Goal: Task Accomplishment & Management: Complete application form

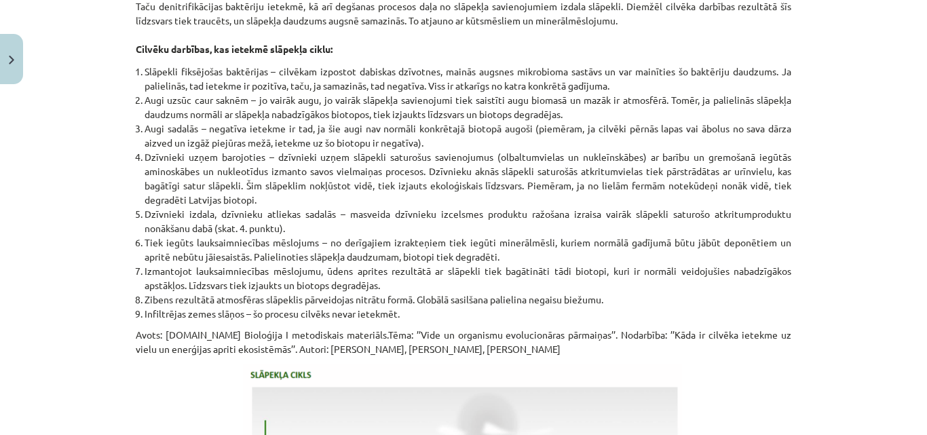
scroll to position [1714, 0]
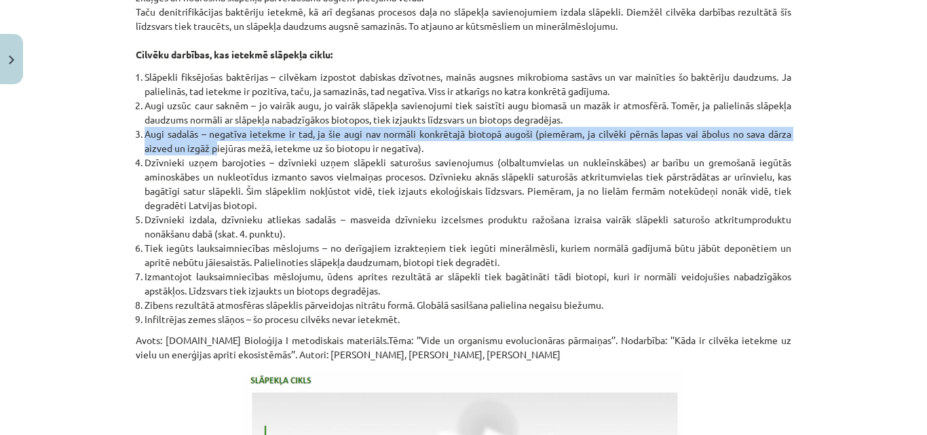
drag, startPoint x: 139, startPoint y: 149, endPoint x: 211, endPoint y: 164, distance: 73.3
click at [211, 155] on li "Augi sadalās – negatīva ietekme ir tad, ja šie augi nav normāli konkrētajā biot…" at bounding box center [468, 141] width 647 height 29
click at [373, 152] on li "Augi sadalās – negatīva ietekme ir tad, ja šie augi nav normāli konkrētajā biot…" at bounding box center [468, 141] width 647 height 29
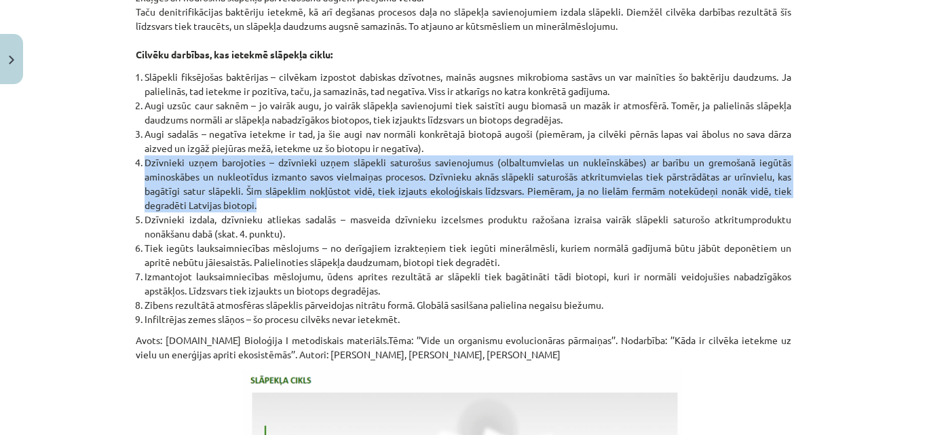
drag, startPoint x: 128, startPoint y: 176, endPoint x: 252, endPoint y: 219, distance: 131.6
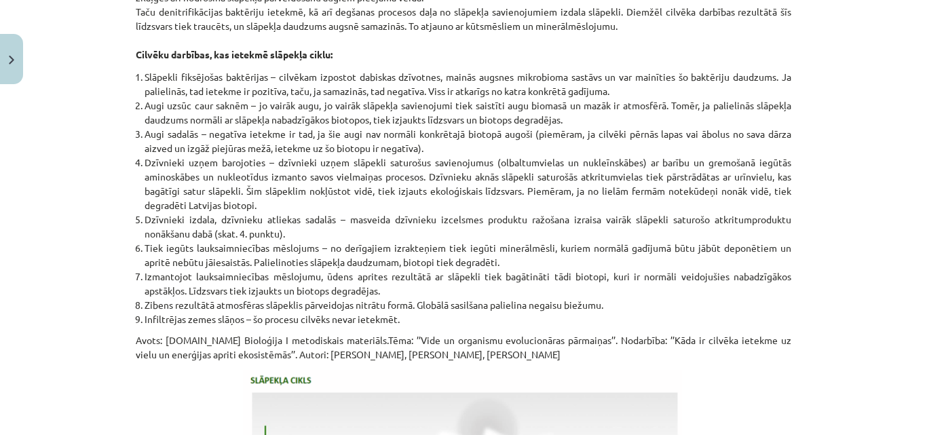
click at [618, 241] on li "Dzīvnieki izdala, dzīvnieku atliekas sadalās – masveida dzīvnieku izcelsmes pro…" at bounding box center [468, 226] width 647 height 29
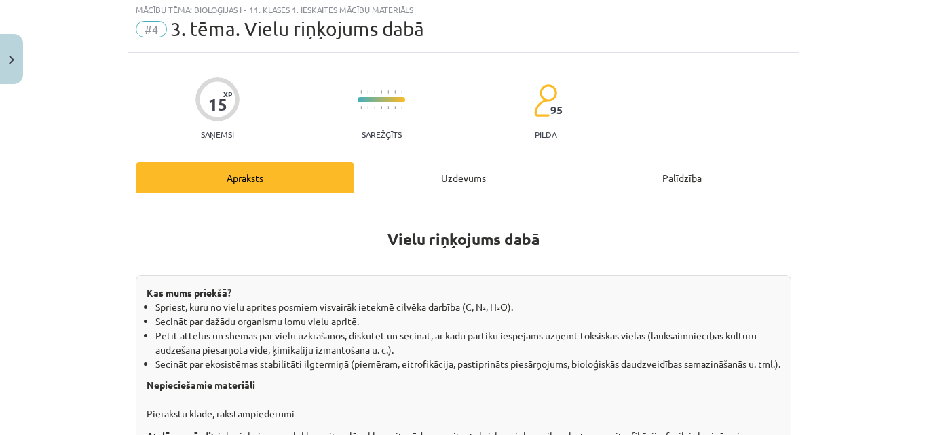
scroll to position [0, 0]
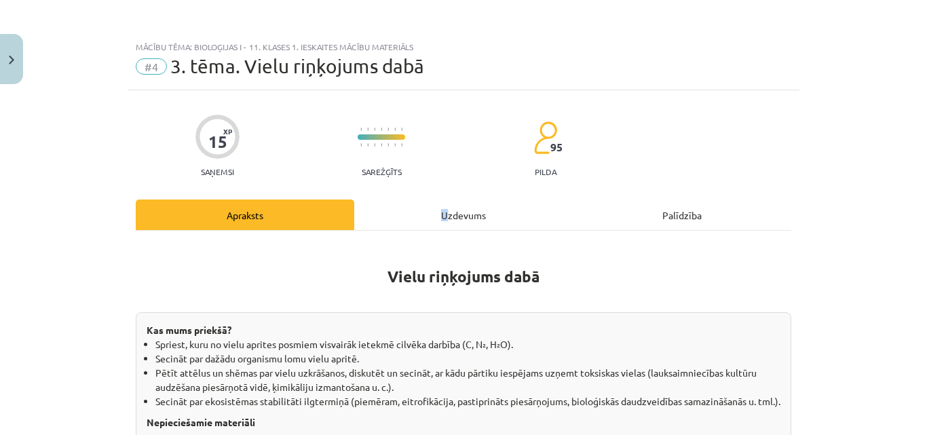
drag, startPoint x: 438, startPoint y: 189, endPoint x: 443, endPoint y: 200, distance: 11.9
click at [443, 200] on div "Uzdevums" at bounding box center [463, 215] width 219 height 31
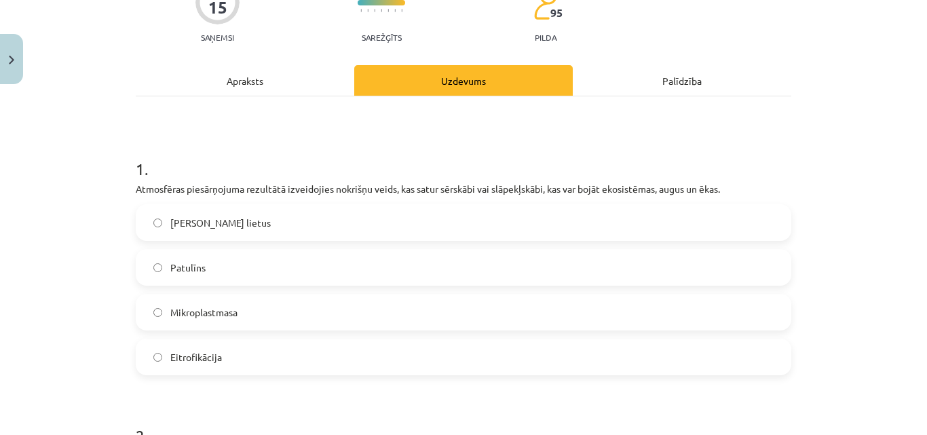
scroll to position [138, 0]
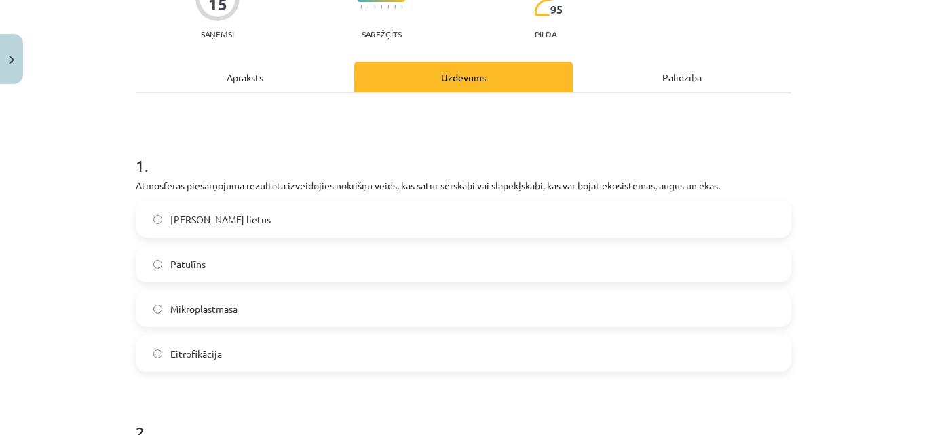
click at [314, 295] on label "Mikroplastmasa" at bounding box center [463, 309] width 653 height 34
click at [311, 88] on div "Apraksts" at bounding box center [245, 77] width 219 height 31
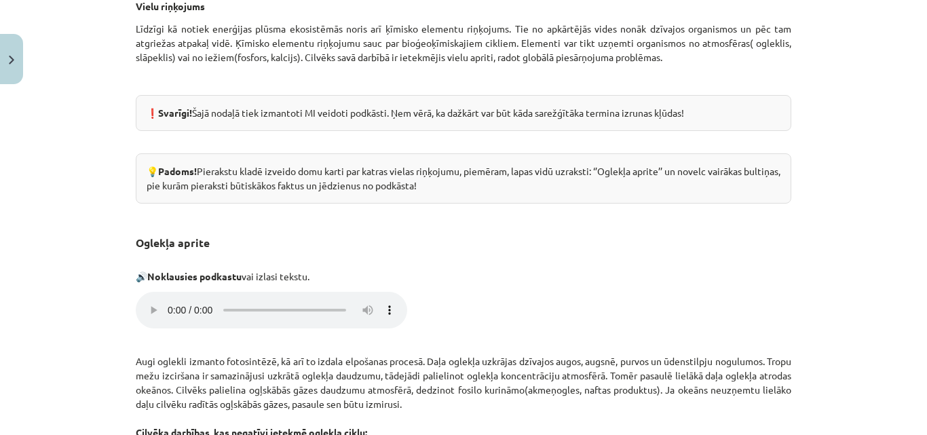
scroll to position [0, 0]
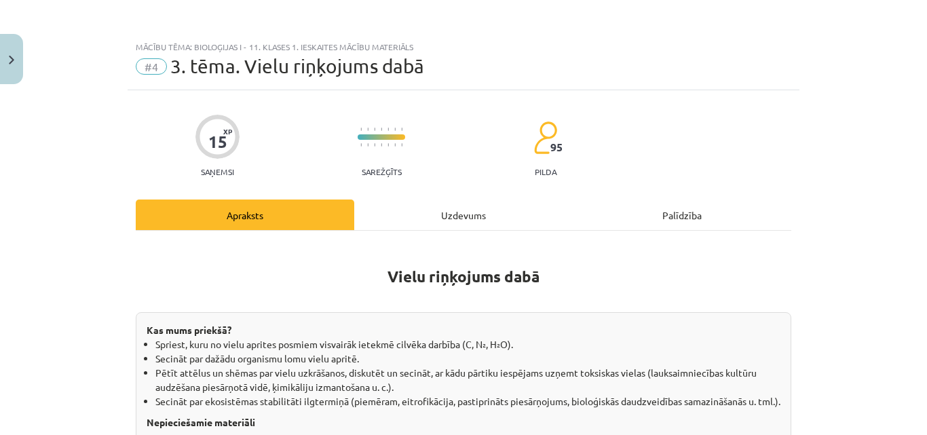
click at [442, 208] on div "Uzdevums" at bounding box center [463, 215] width 219 height 31
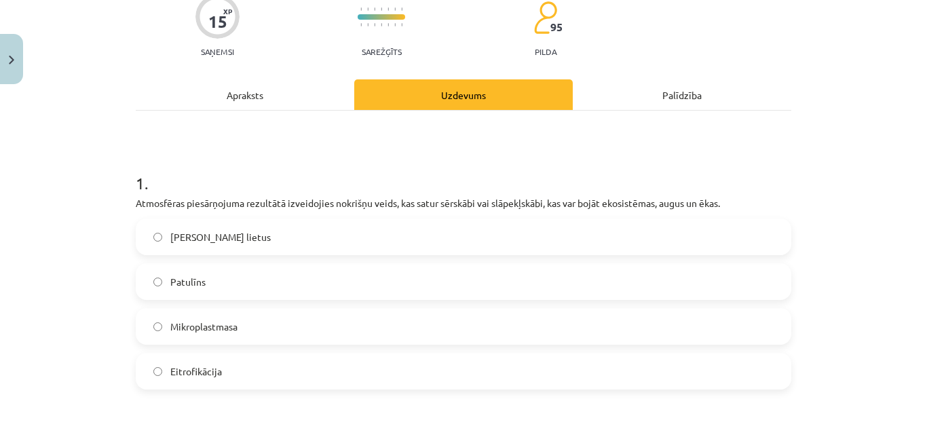
scroll to position [132, 0]
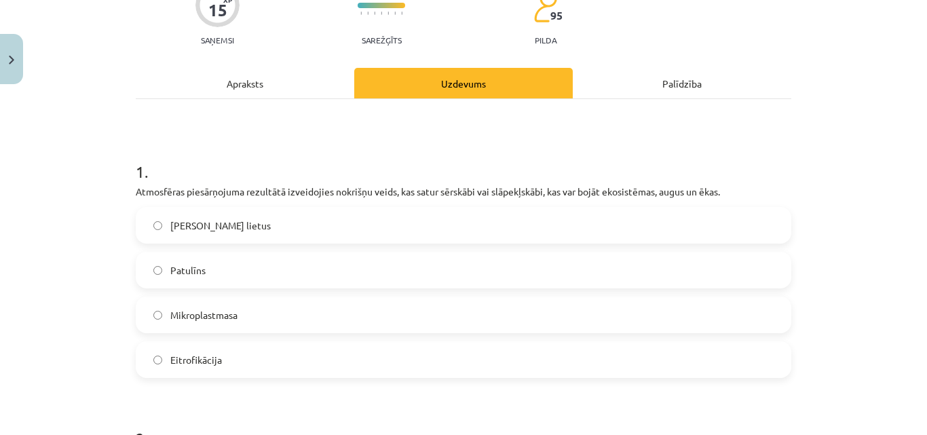
click at [294, 86] on div "Apraksts" at bounding box center [245, 83] width 219 height 31
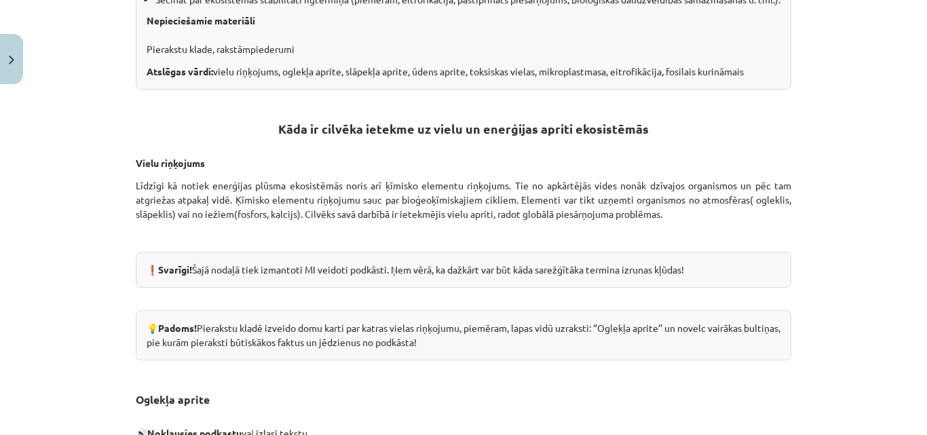
scroll to position [0, 0]
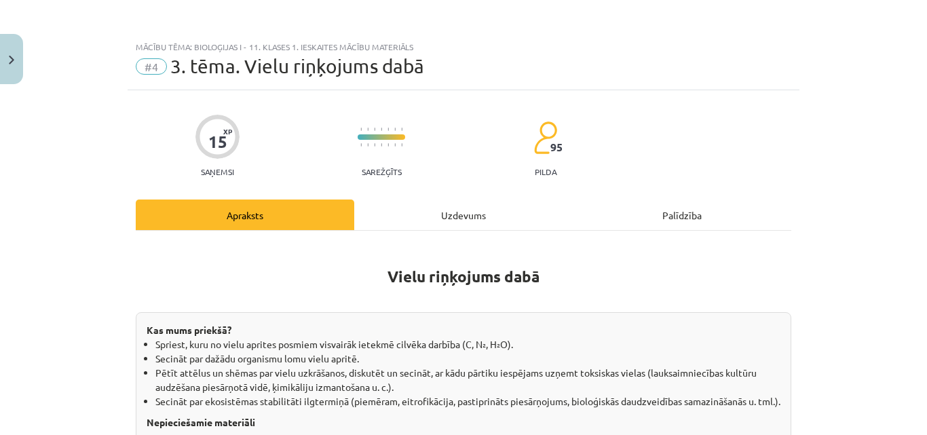
click at [462, 200] on div "Uzdevums" at bounding box center [463, 215] width 219 height 31
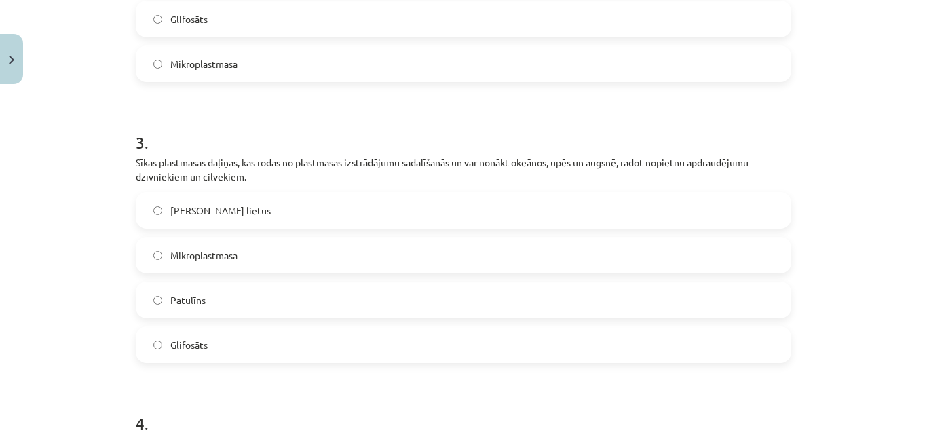
scroll to position [697, 0]
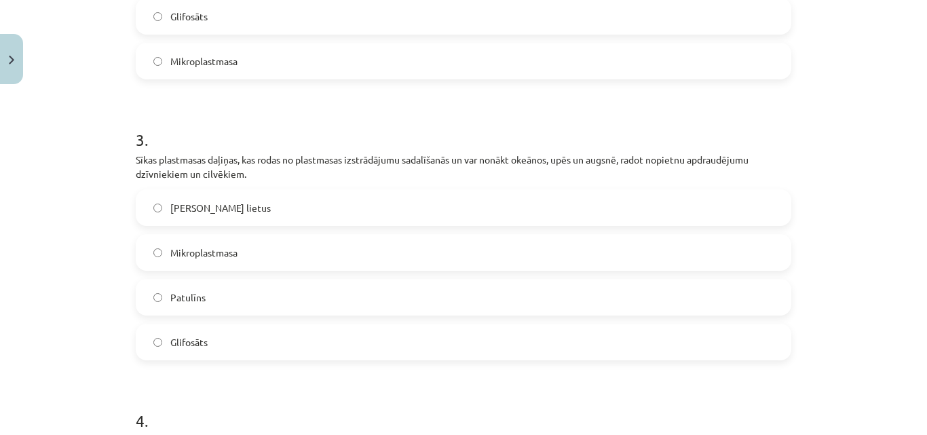
click at [696, 255] on label "Mikroplastmasa" at bounding box center [463, 253] width 653 height 34
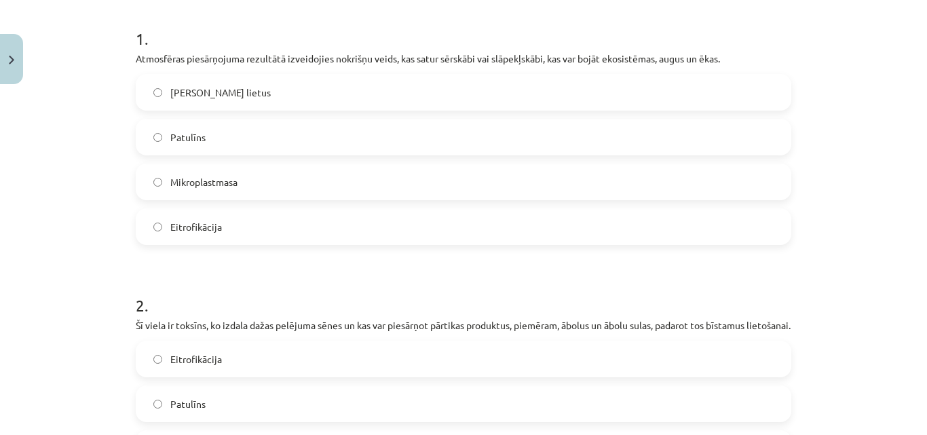
scroll to position [212, 0]
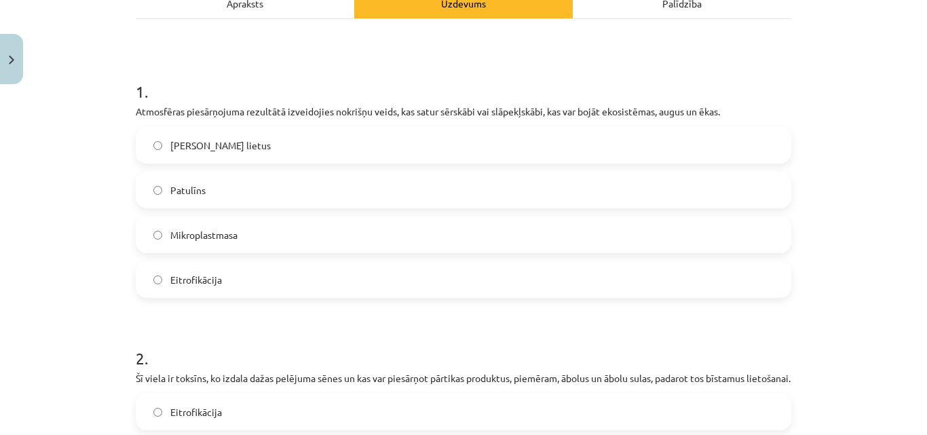
click at [602, 159] on label "Skābais lietus" at bounding box center [463, 145] width 653 height 34
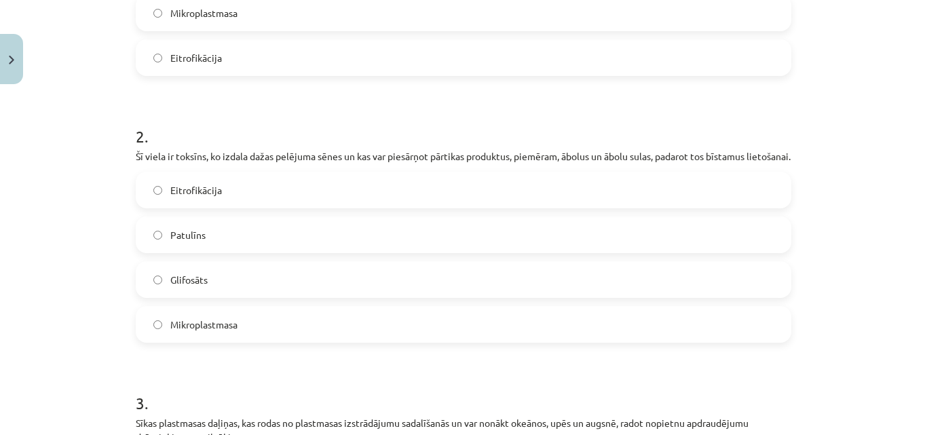
scroll to position [449, 0]
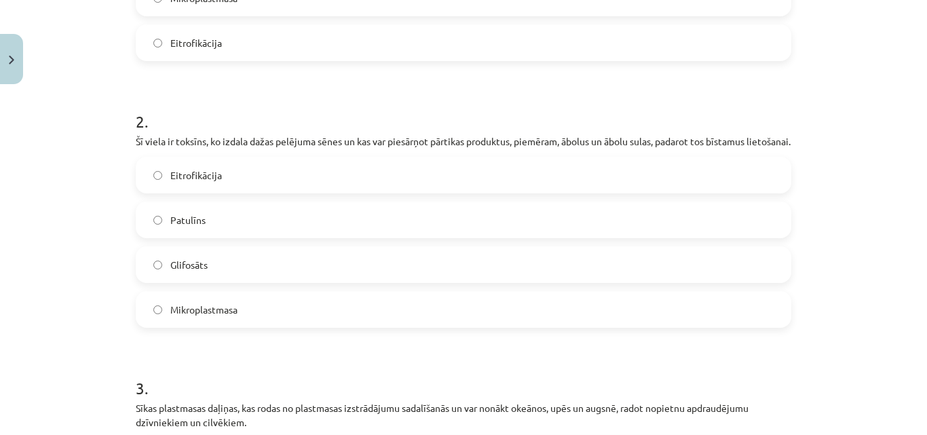
click at [709, 192] on label "Eitrofikācija" at bounding box center [463, 175] width 653 height 34
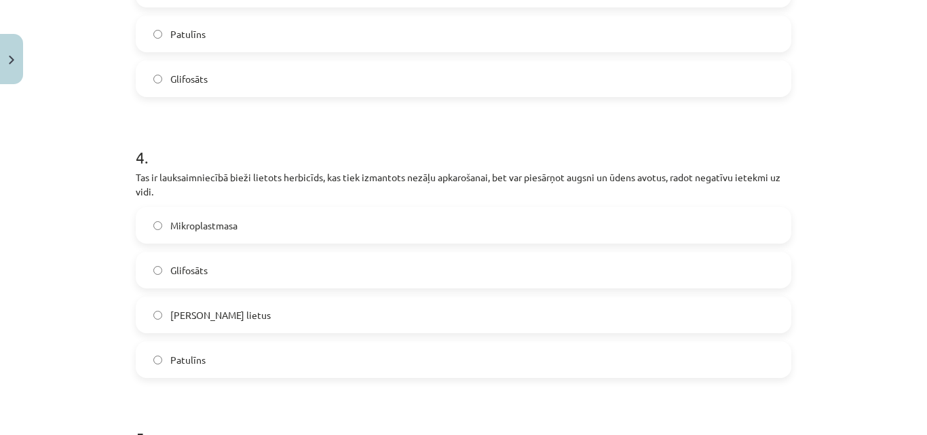
scroll to position [964, 0]
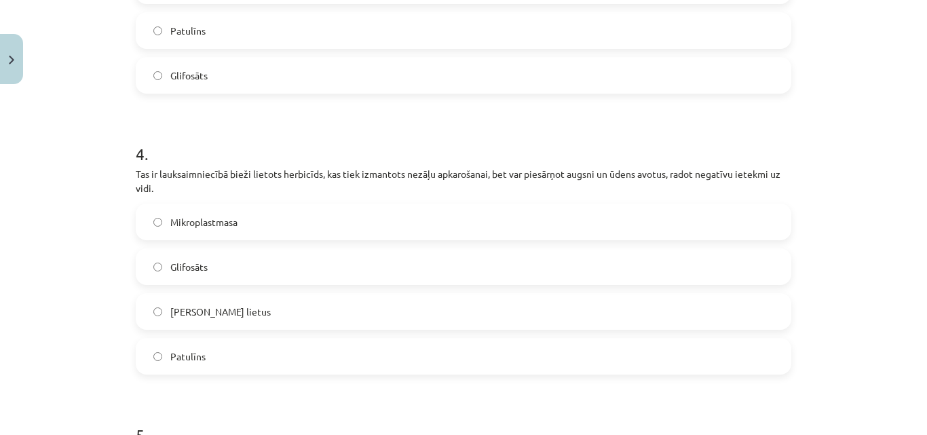
click at [696, 282] on label "Glifosāts" at bounding box center [463, 267] width 653 height 34
click at [155, 193] on p "Tas ir lauksaimniecībā bieži lietots herbicīds, kas tiek izmantots nezāļu apkar…" at bounding box center [464, 181] width 656 height 29
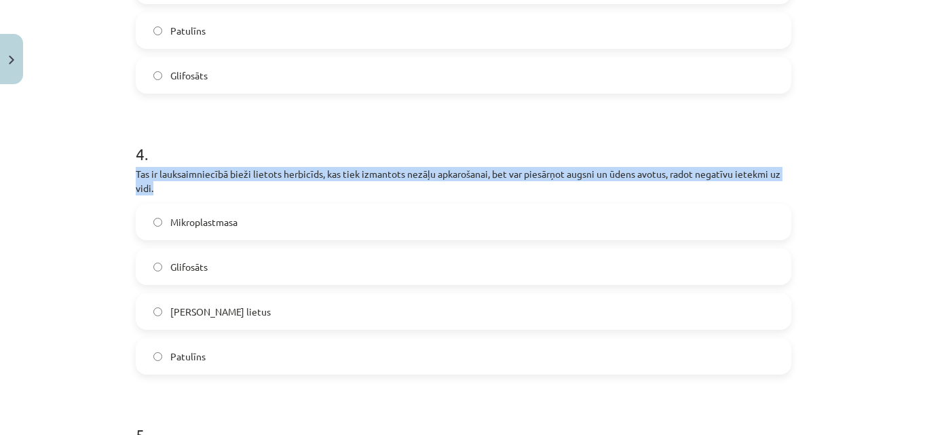
click at [155, 193] on p "Tas ir lauksaimniecībā bieži lietots herbicīds, kas tiek izmantots nezāļu apkar…" at bounding box center [464, 181] width 656 height 29
copy div "Tas ir lauksaimniecībā bieži lietots herbicīds, kas tiek izmantots nezāļu apkar…"
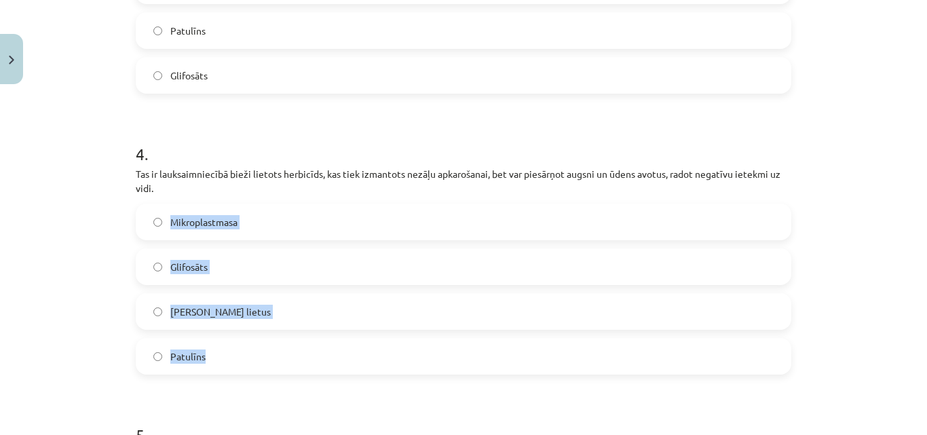
drag, startPoint x: 149, startPoint y: 225, endPoint x: 236, endPoint y: 360, distance: 160.6
click at [236, 360] on div "Mikroplastmasa Glifosāts Skābais lietus Patulīns" at bounding box center [464, 289] width 656 height 171
copy div "Mikroplastmasa Glifosāts Skābais lietus Patulīns"
click at [5, 271] on div "Mācību tēma: Bioloģijas i - 11. klases 1. ieskaites mācību materiāls #4 3. tēma…" at bounding box center [463, 217] width 927 height 435
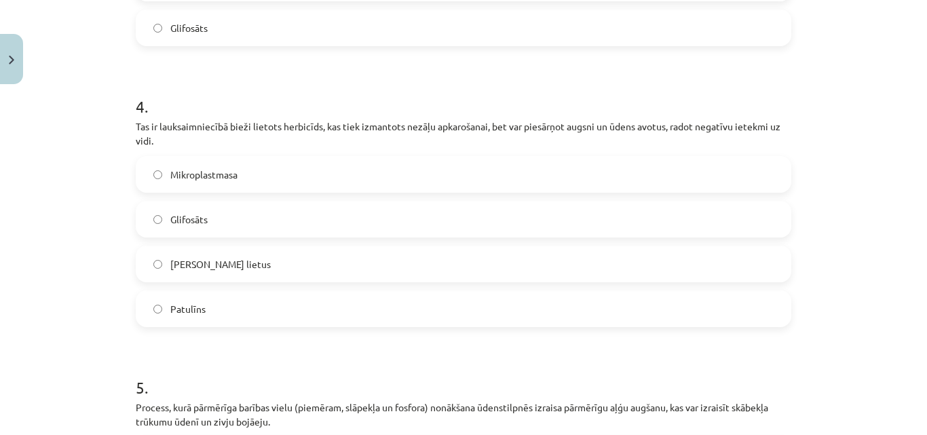
scroll to position [1017, 0]
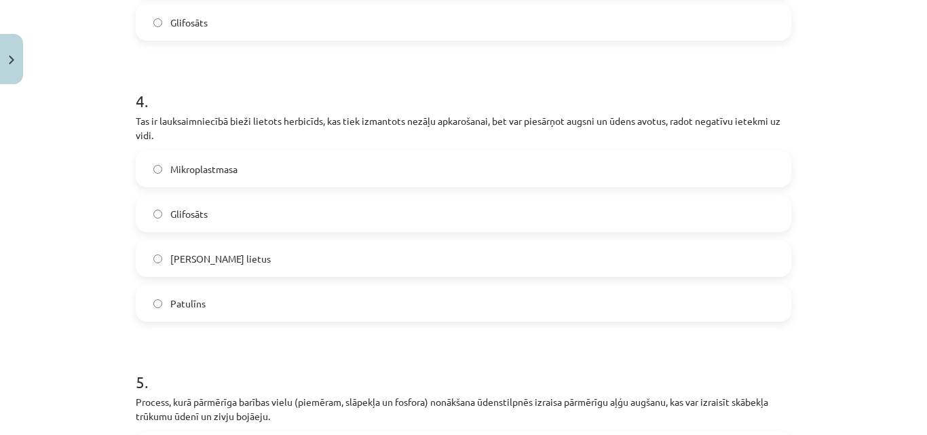
click at [739, 308] on label "Patulīns" at bounding box center [463, 303] width 653 height 34
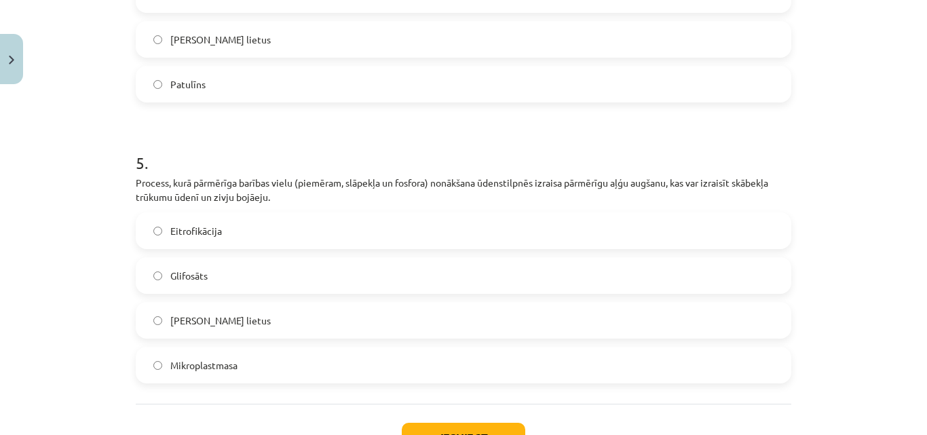
scroll to position [1245, 0]
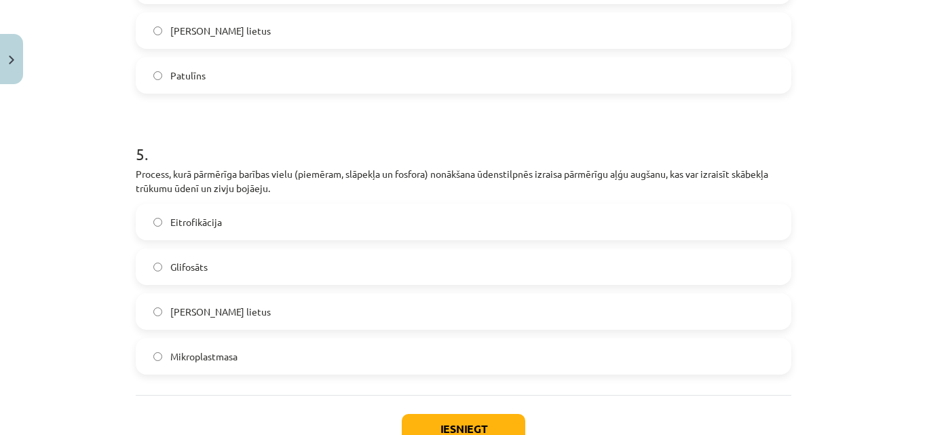
click at [316, 328] on label "Skābais lietus" at bounding box center [463, 312] width 653 height 34
click at [208, 284] on label "Glifosāts" at bounding box center [463, 267] width 653 height 34
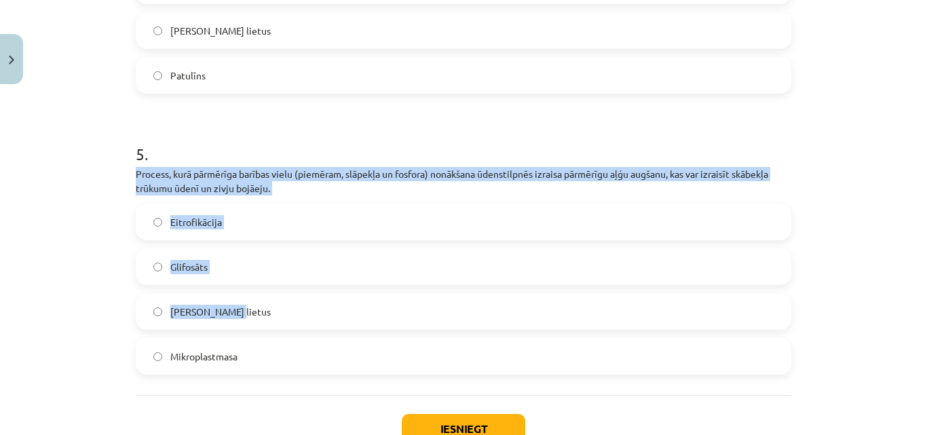
drag, startPoint x: 132, startPoint y: 186, endPoint x: 247, endPoint y: 328, distance: 182.8
click at [247, 328] on div "5 . Process, kurā pārmērīga barības vielu (piemēram, slāpekļa un fosfora) nonāk…" at bounding box center [464, 248] width 656 height 254
click at [247, 328] on label "Skābais lietus" at bounding box center [463, 312] width 653 height 34
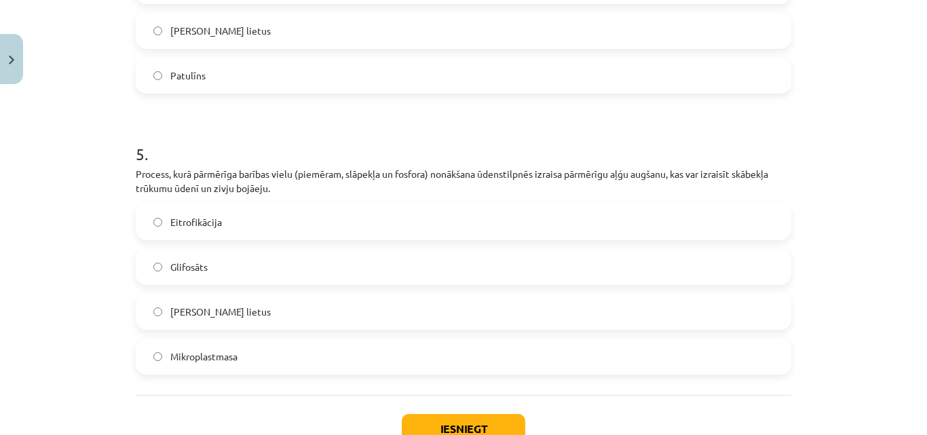
click at [212, 195] on p "Process, kurā pārmērīga barības vielu (piemēram, slāpekļa un fosfora) nonākšana…" at bounding box center [464, 181] width 656 height 29
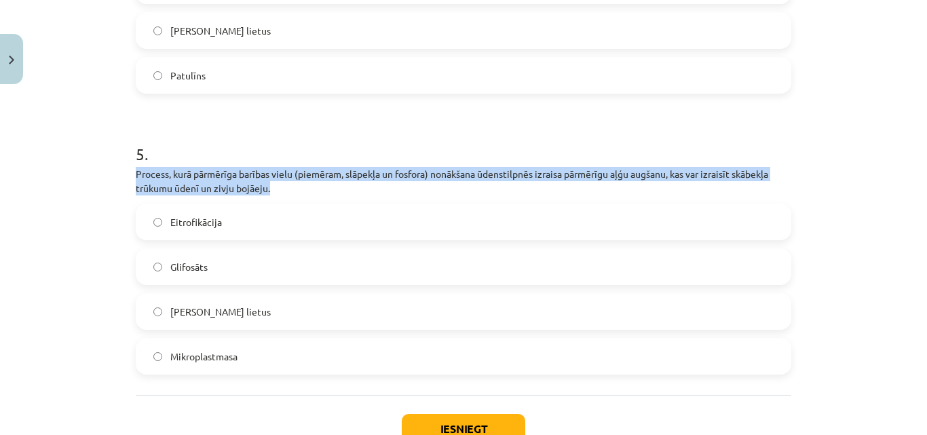
click at [212, 195] on p "Process, kurā pārmērīga barības vielu (piemēram, slāpekļa un fosfora) nonākšana…" at bounding box center [464, 181] width 656 height 29
copy div "Process, kurā pārmērīga barības vielu (piemēram, slāpekļa un fosfora) nonākšana…"
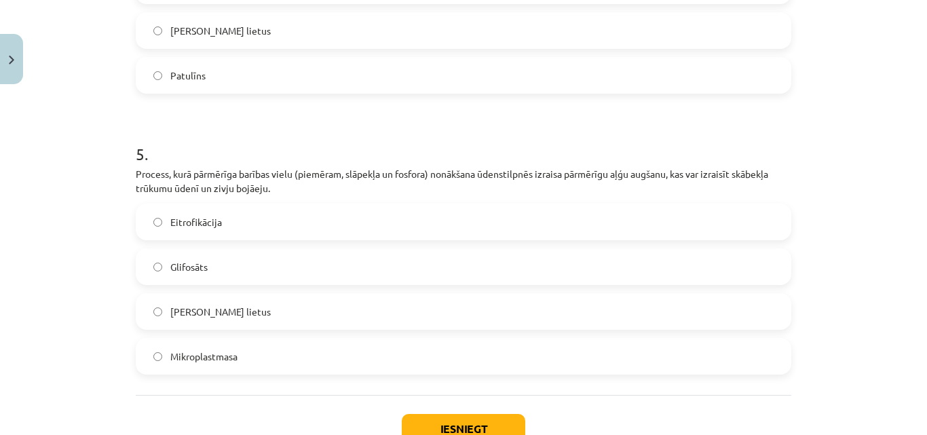
click at [210, 284] on label "Glifosāts" at bounding box center [463, 267] width 653 height 34
click at [204, 229] on span "Eitrofikācija" at bounding box center [196, 222] width 52 height 14
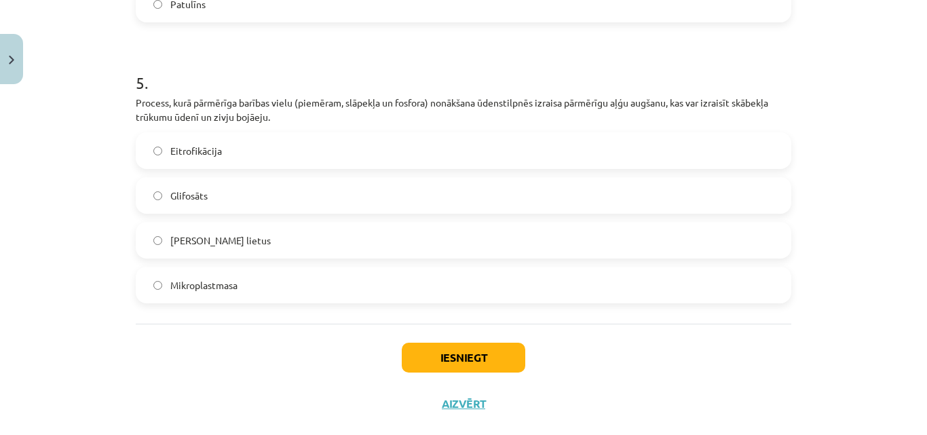
scroll to position [1319, 0]
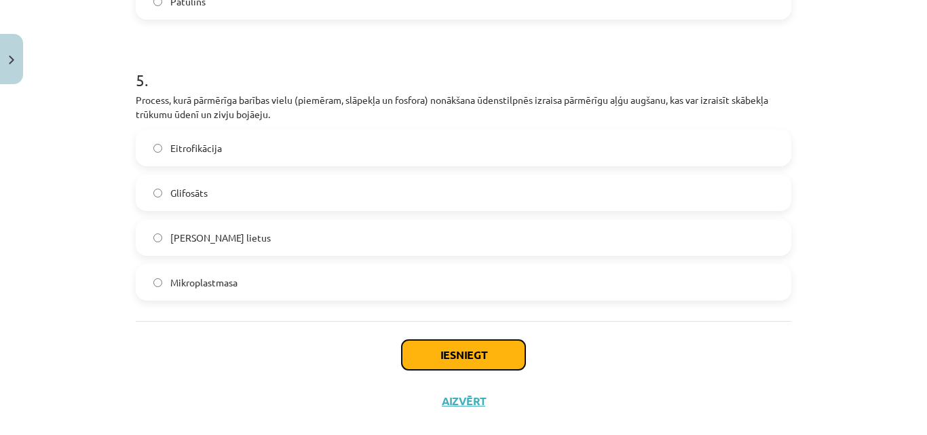
click at [508, 369] on button "Iesniegt" at bounding box center [464, 355] width 124 height 30
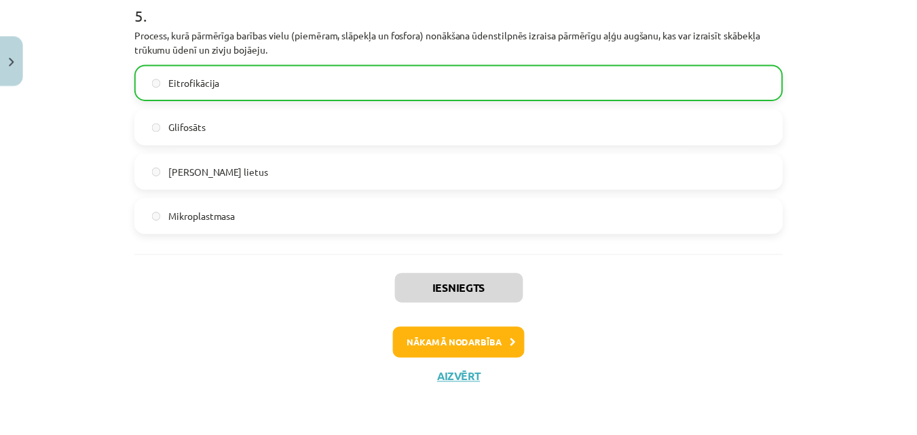
scroll to position [1399, 0]
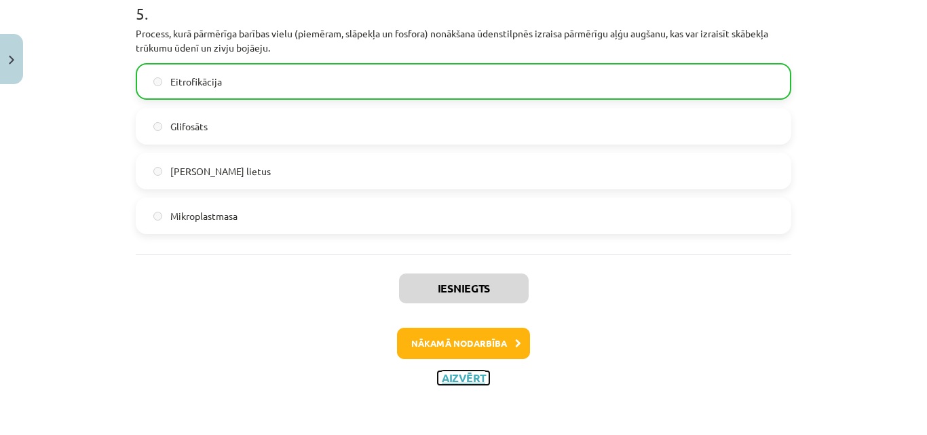
click at [464, 372] on button "Aizvērt" at bounding box center [464, 378] width 52 height 14
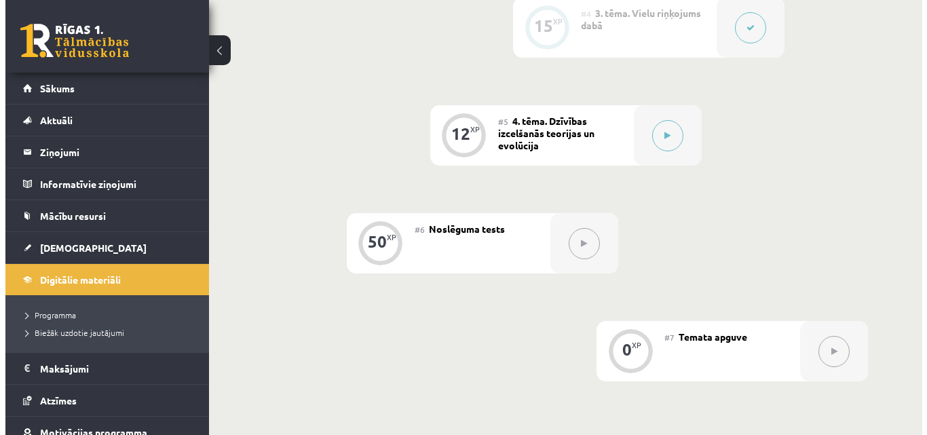
scroll to position [741, 0]
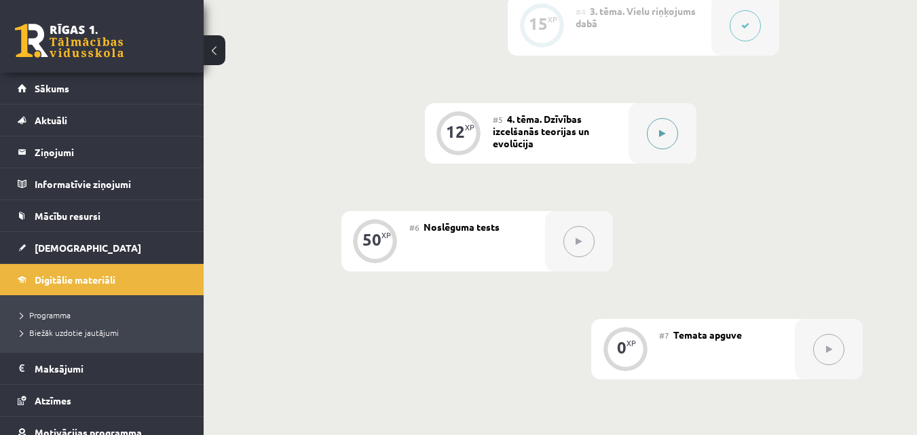
click at [664, 140] on button at bounding box center [662, 133] width 31 height 31
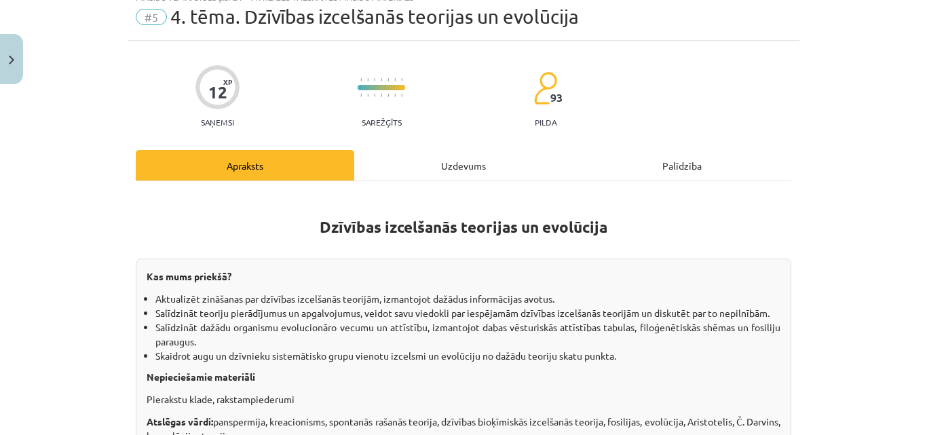
scroll to position [0, 0]
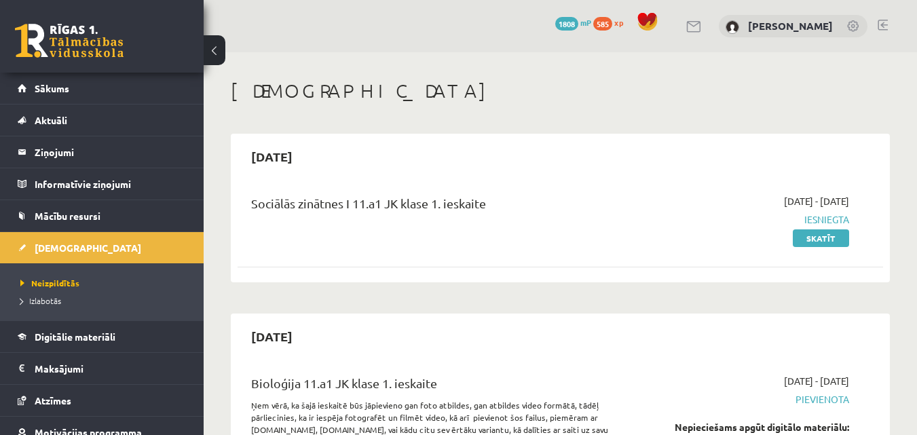
scroll to position [244, 0]
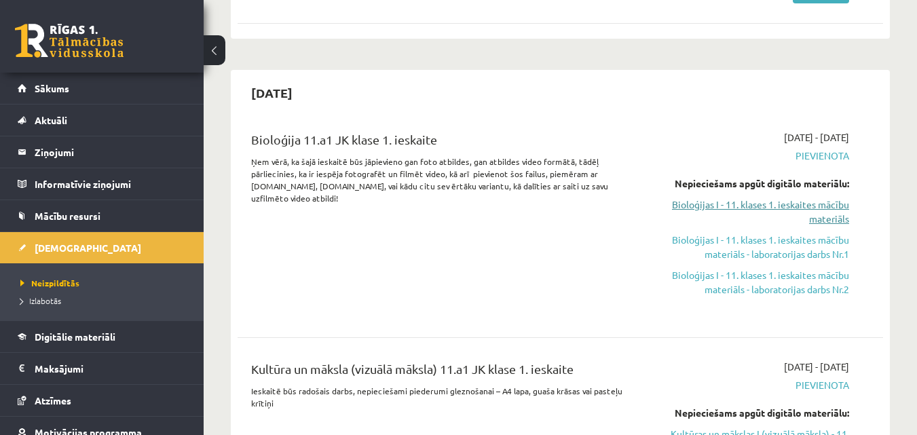
click at [728, 198] on link "Bioloģijas I - 11. klases 1. ieskaites mācību materiāls" at bounding box center [756, 212] width 186 height 29
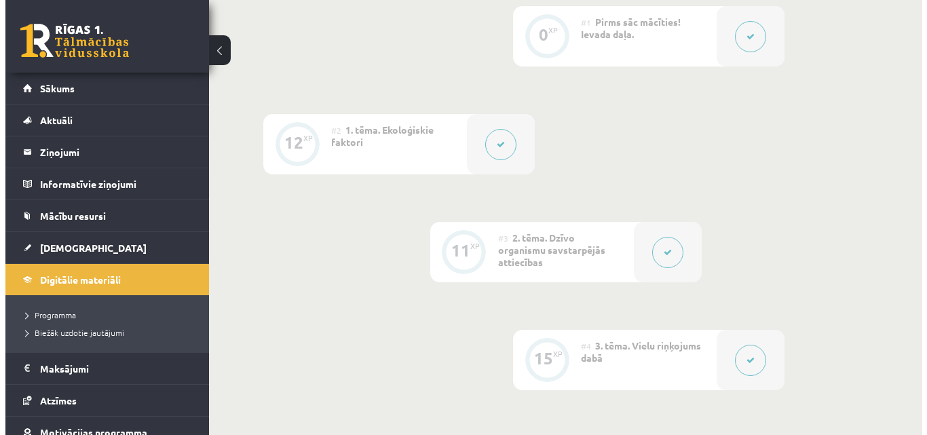
scroll to position [415, 0]
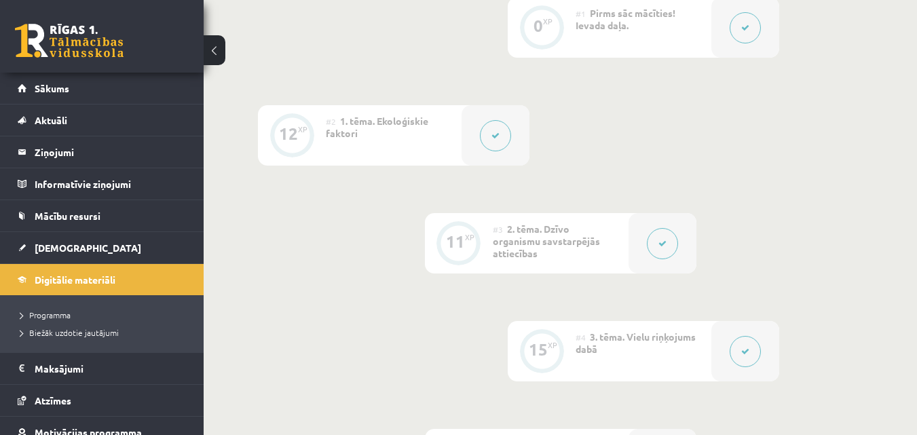
click at [665, 240] on icon at bounding box center [662, 244] width 8 height 8
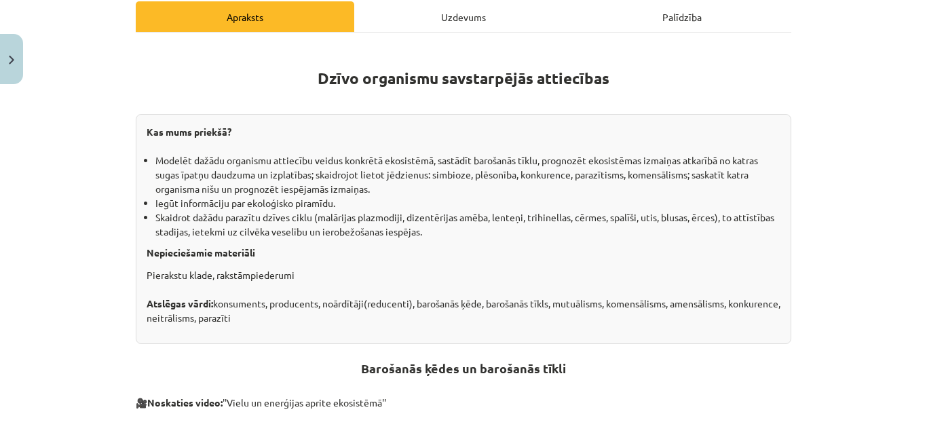
scroll to position [185, 0]
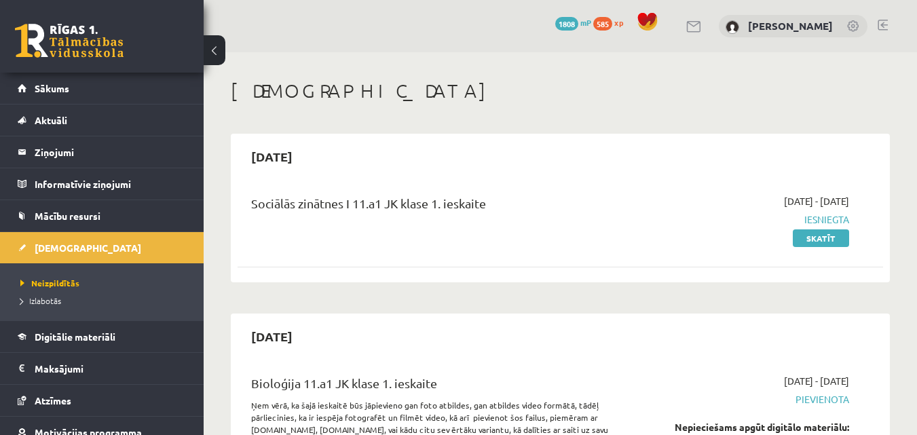
scroll to position [244, 0]
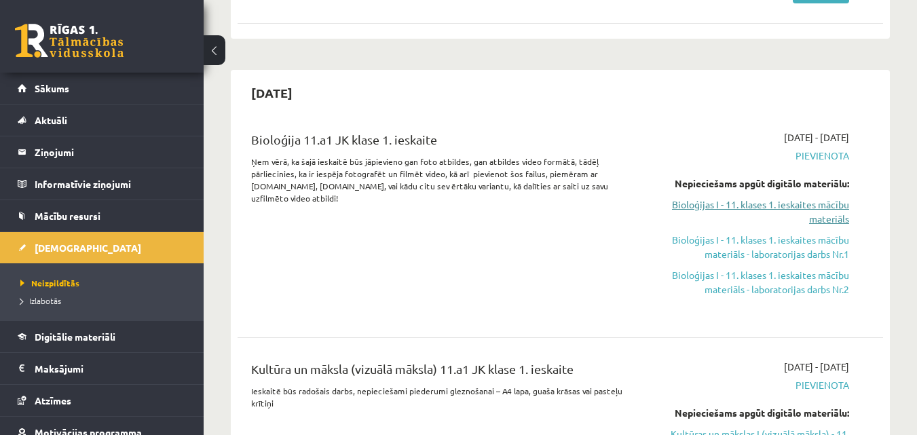
click at [826, 219] on link "Bioloģijas I - 11. klases 1. ieskaites mācību materiāls" at bounding box center [756, 212] width 186 height 29
click at [802, 201] on link "Bioloģijas I - 11. klases 1. ieskaites mācību materiāls" at bounding box center [756, 212] width 186 height 29
